Goal: Find specific page/section: Find specific page/section

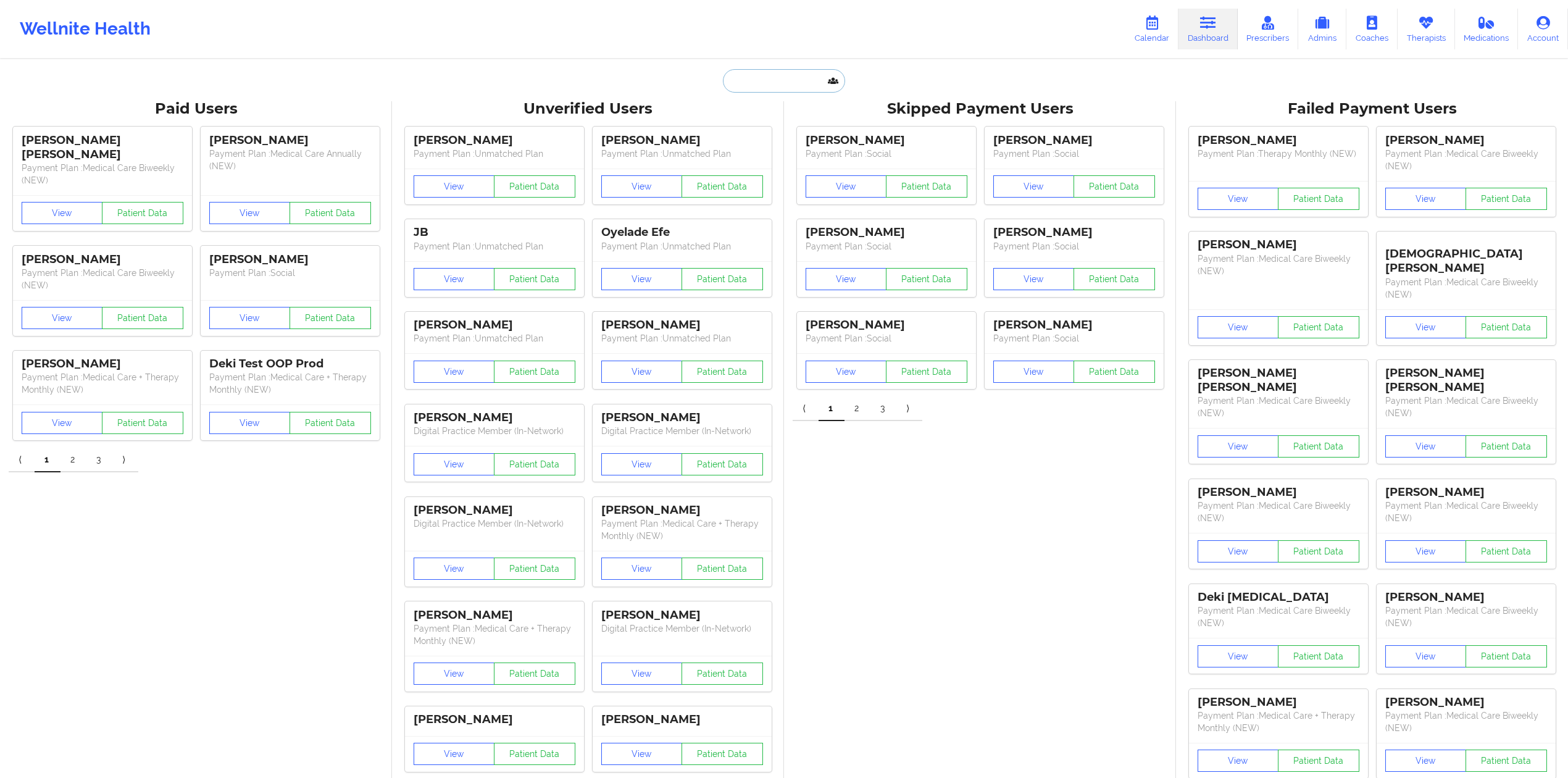
drag, startPoint x: 733, startPoint y: 73, endPoint x: 764, endPoint y: 79, distance: 31.6
click at [734, 73] on input "text" at bounding box center [784, 81] width 122 height 23
paste input "TYRAN"
type input "TYRAN S"
click at [808, 134] on div "Tyran Steels - [EMAIL_ADDRESS][DOMAIN_NAME]" at bounding box center [814, 134] width 165 height 23
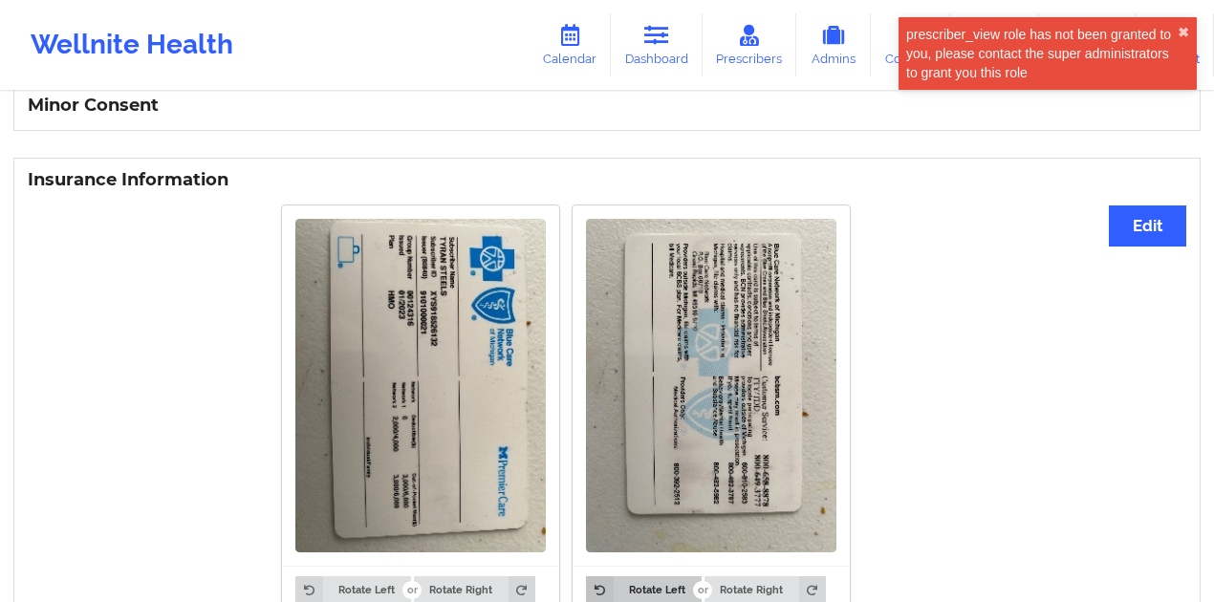
scroll to position [1310, 0]
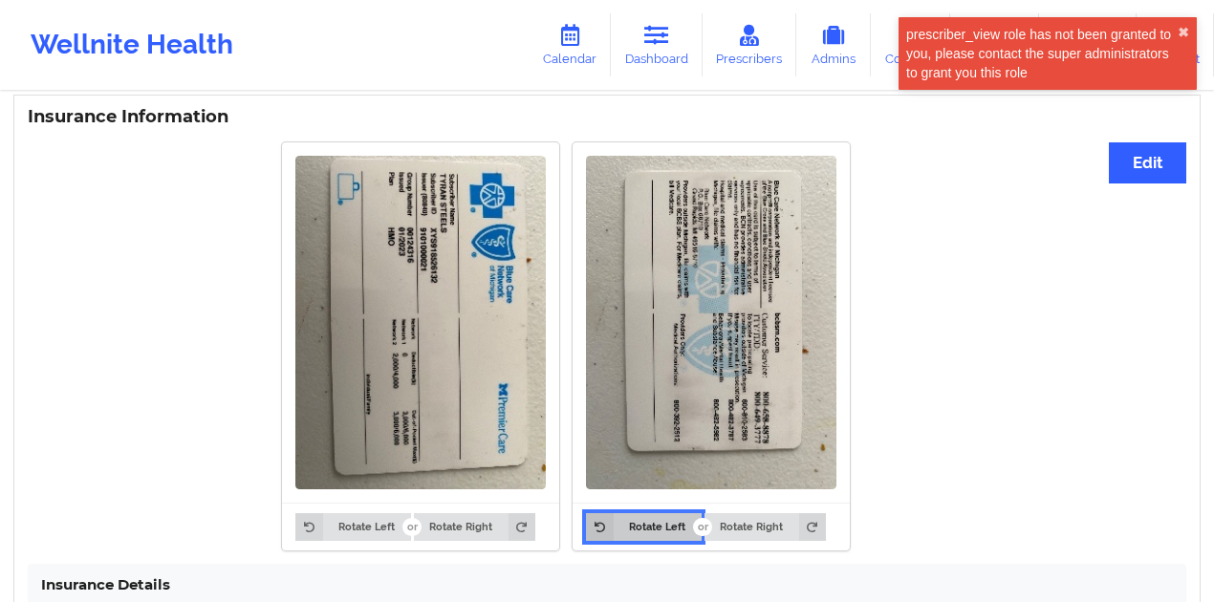
click at [672, 530] on button "Rotate Left" at bounding box center [643, 526] width 115 height 27
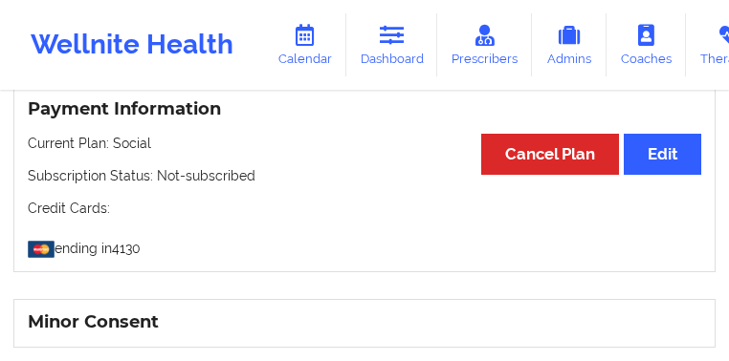
scroll to position [1655, 0]
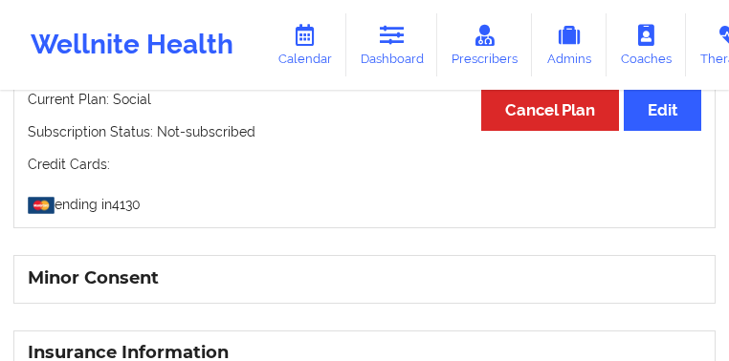
drag, startPoint x: 93, startPoint y: 267, endPoint x: 129, endPoint y: 265, distance: 36.4
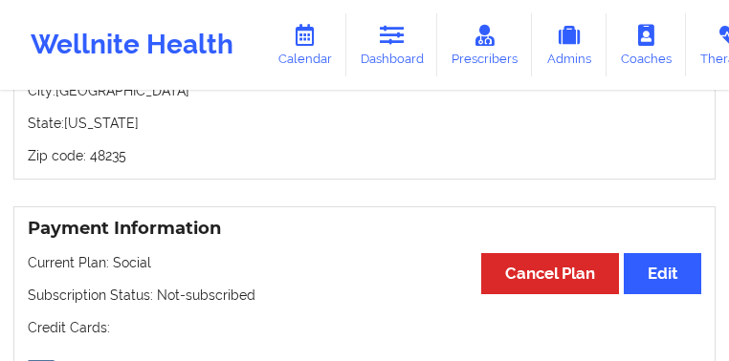
scroll to position [1540, 0]
